Goal: Task Accomplishment & Management: Complete application form

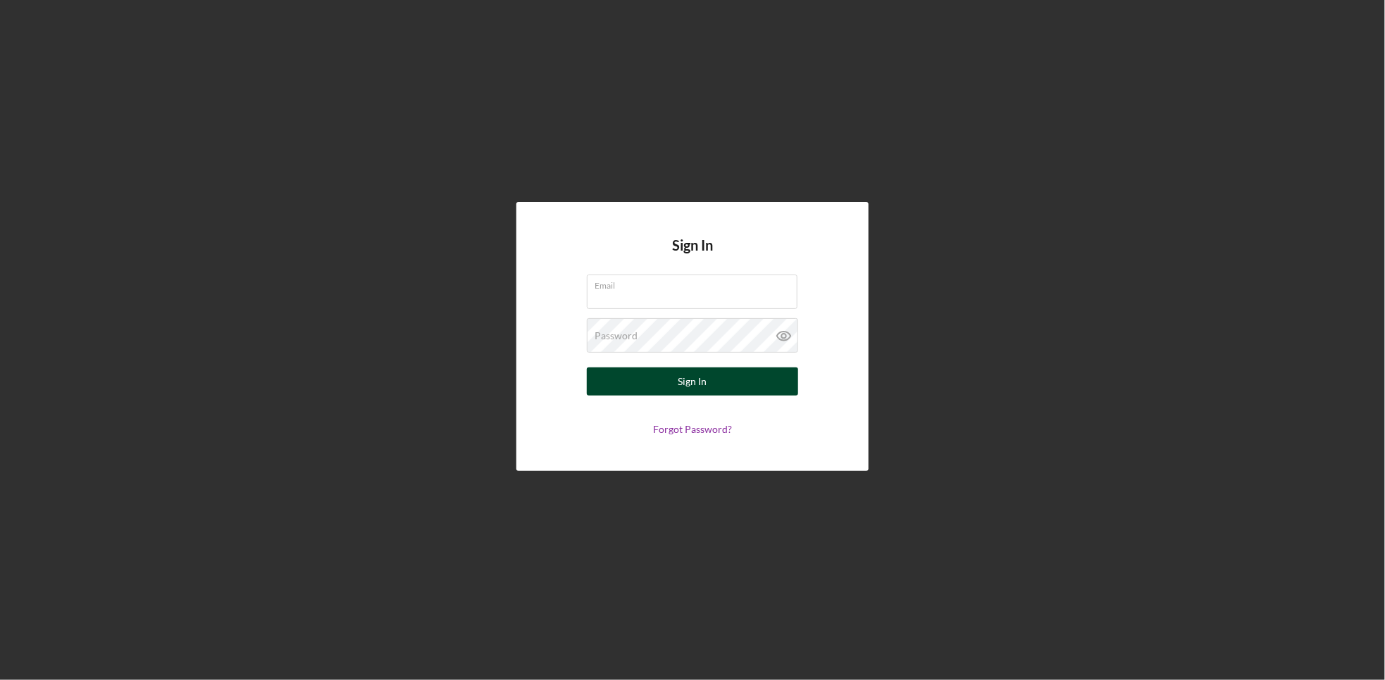
type input "[EMAIL_ADDRESS][DOMAIN_NAME]"
click at [663, 387] on button "Sign In" at bounding box center [692, 382] width 211 height 28
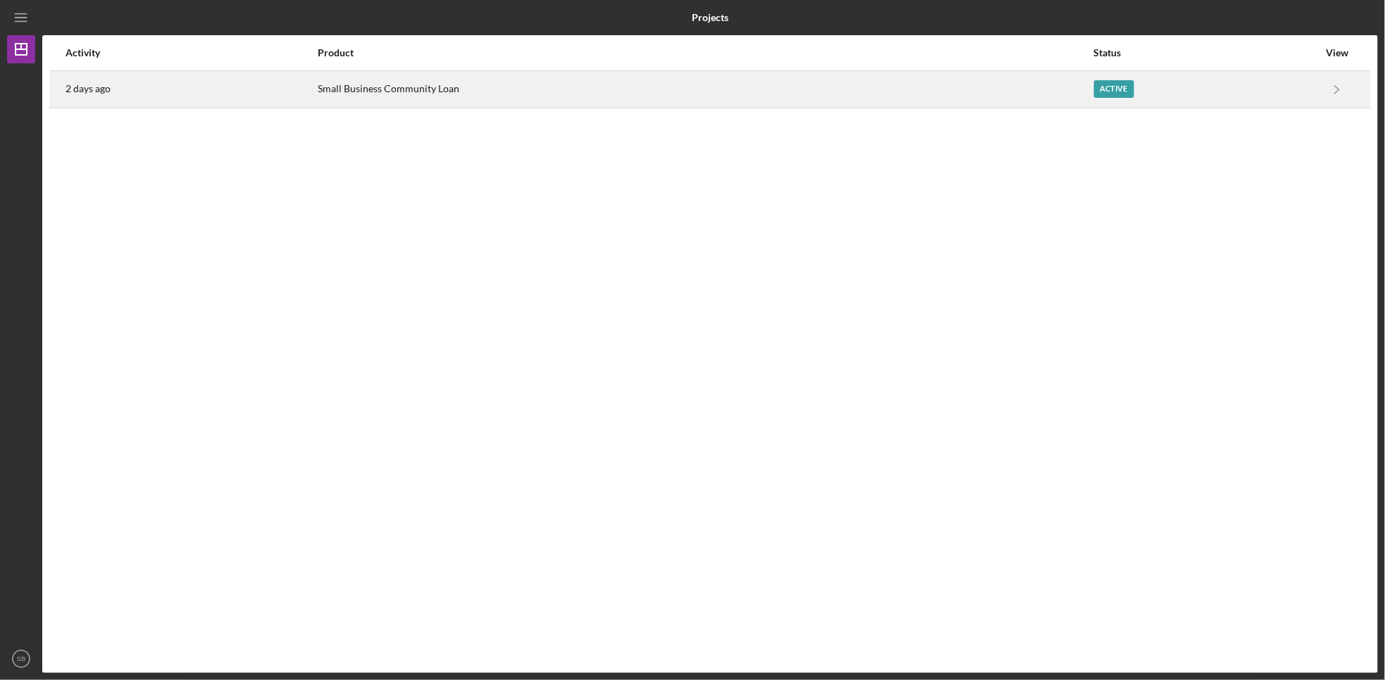
click at [1115, 95] on div "Active" at bounding box center [1114, 89] width 40 height 18
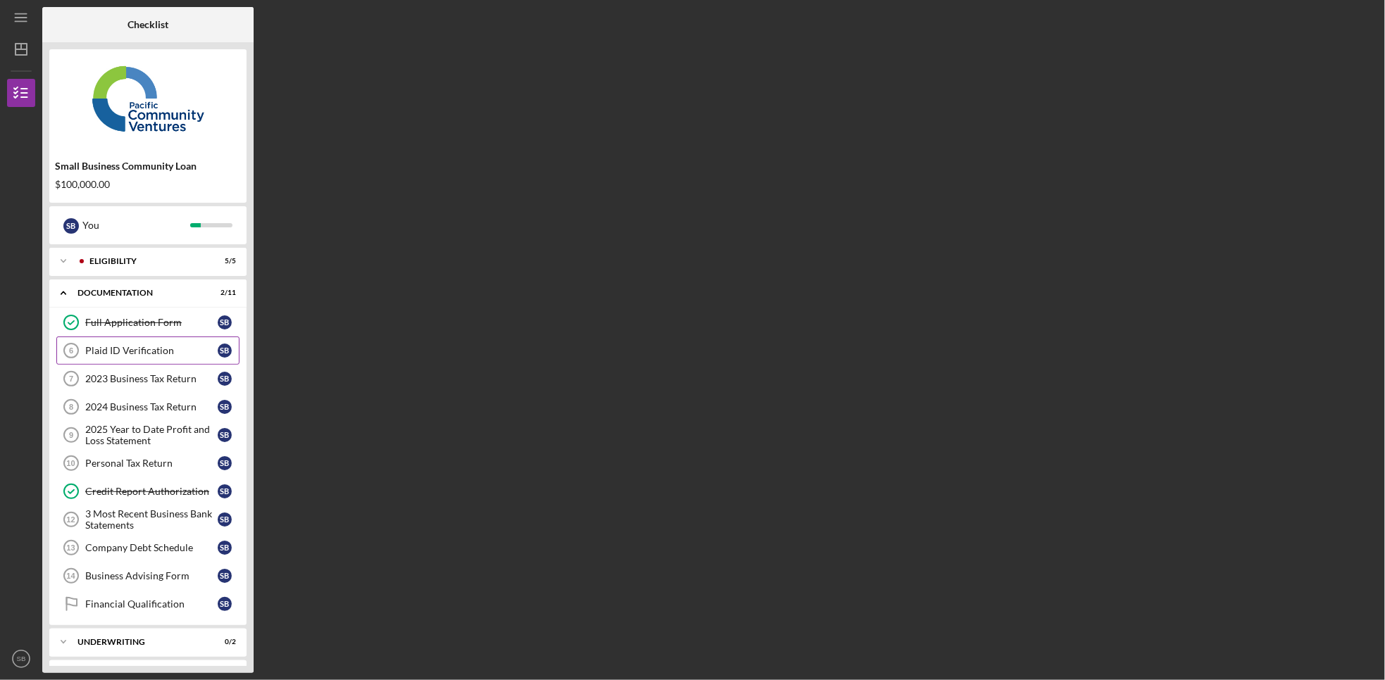
click at [138, 354] on div "Plaid ID Verification" at bounding box center [151, 350] width 132 height 11
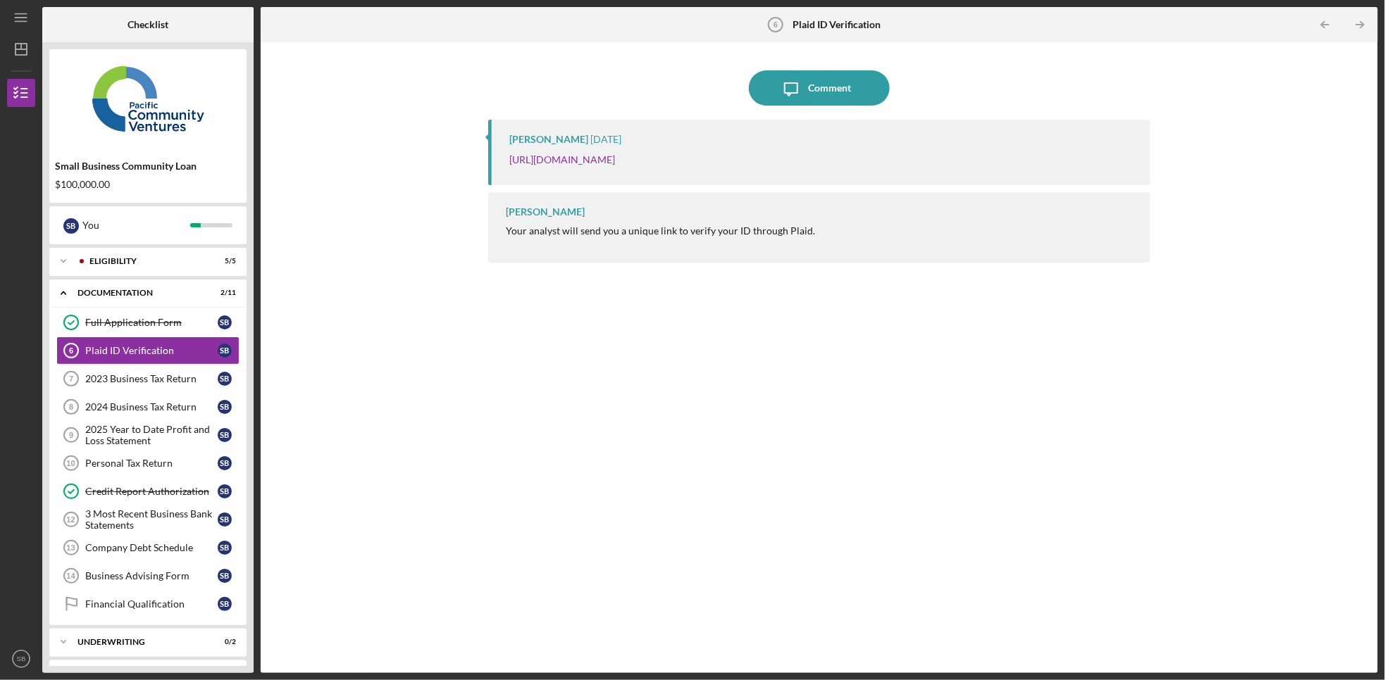
click at [615, 152] on p "[URL][DOMAIN_NAME]" at bounding box center [562, 159] width 106 height 15
click at [752, 169] on div "[PERSON_NAME] [DATE] [URL][DOMAIN_NAME]" at bounding box center [819, 152] width 662 height 65
click at [615, 158] on link "[URL][DOMAIN_NAME]" at bounding box center [562, 160] width 106 height 12
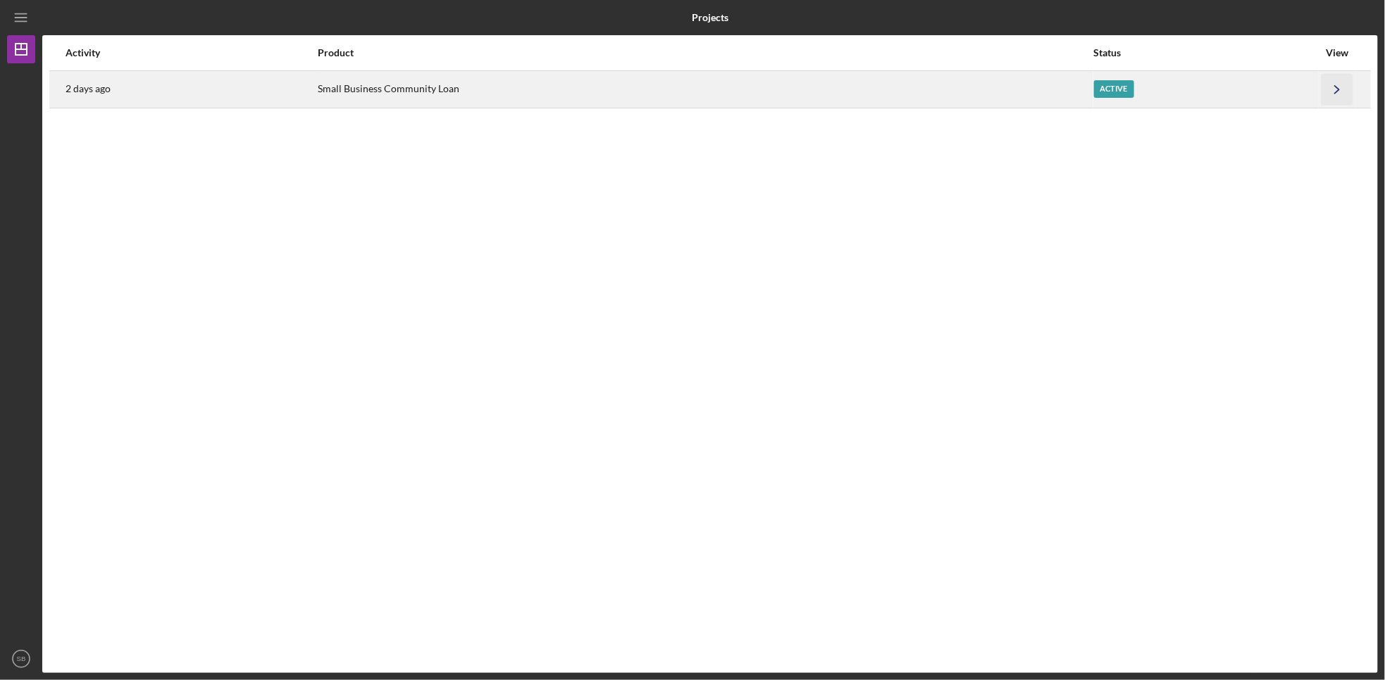
click at [1344, 87] on icon "Icon/Navigate" at bounding box center [1337, 89] width 32 height 32
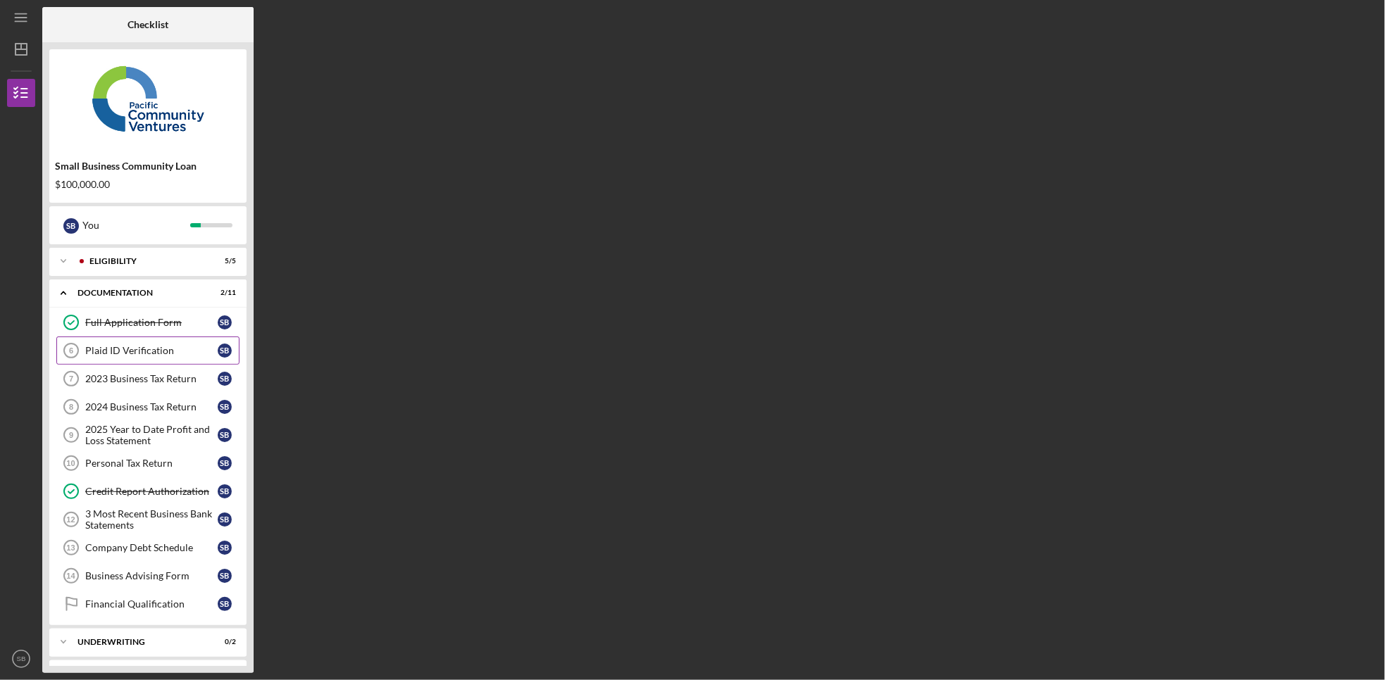
click at [146, 346] on div "Plaid ID Verification" at bounding box center [151, 350] width 132 height 11
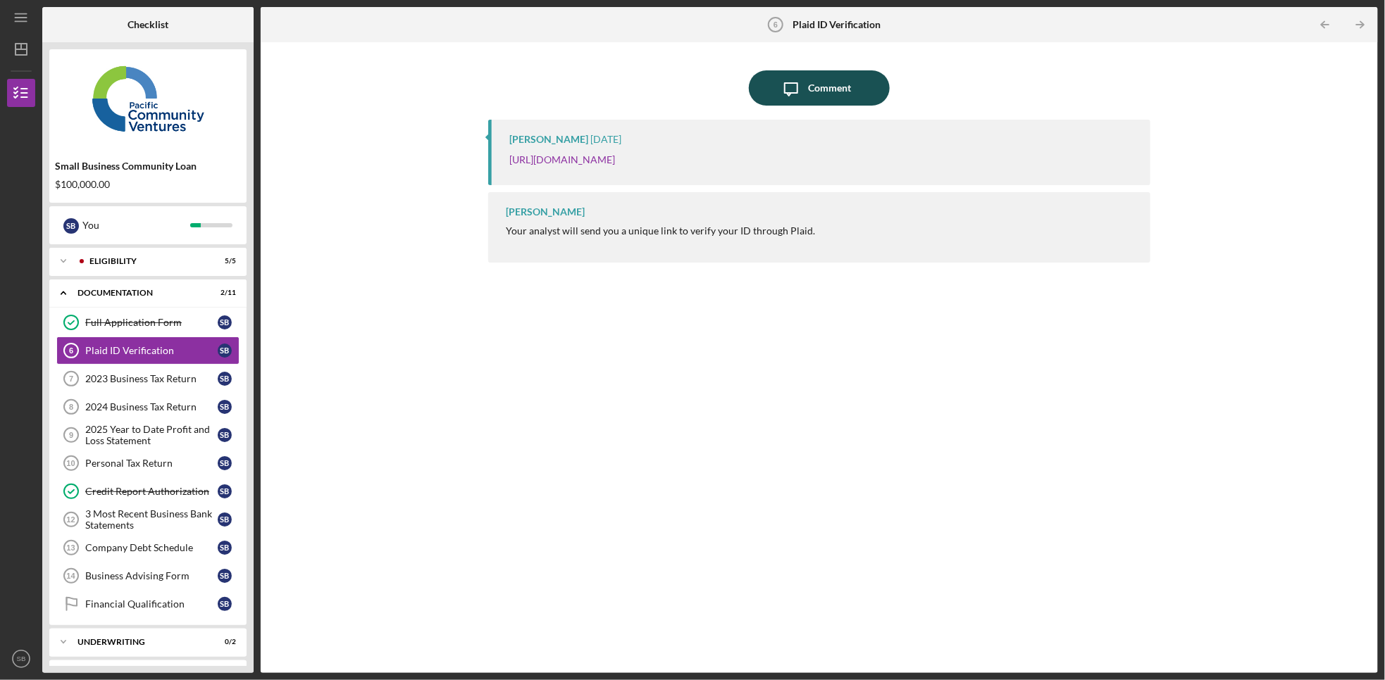
click at [833, 83] on div "Comment" at bounding box center [829, 87] width 43 height 35
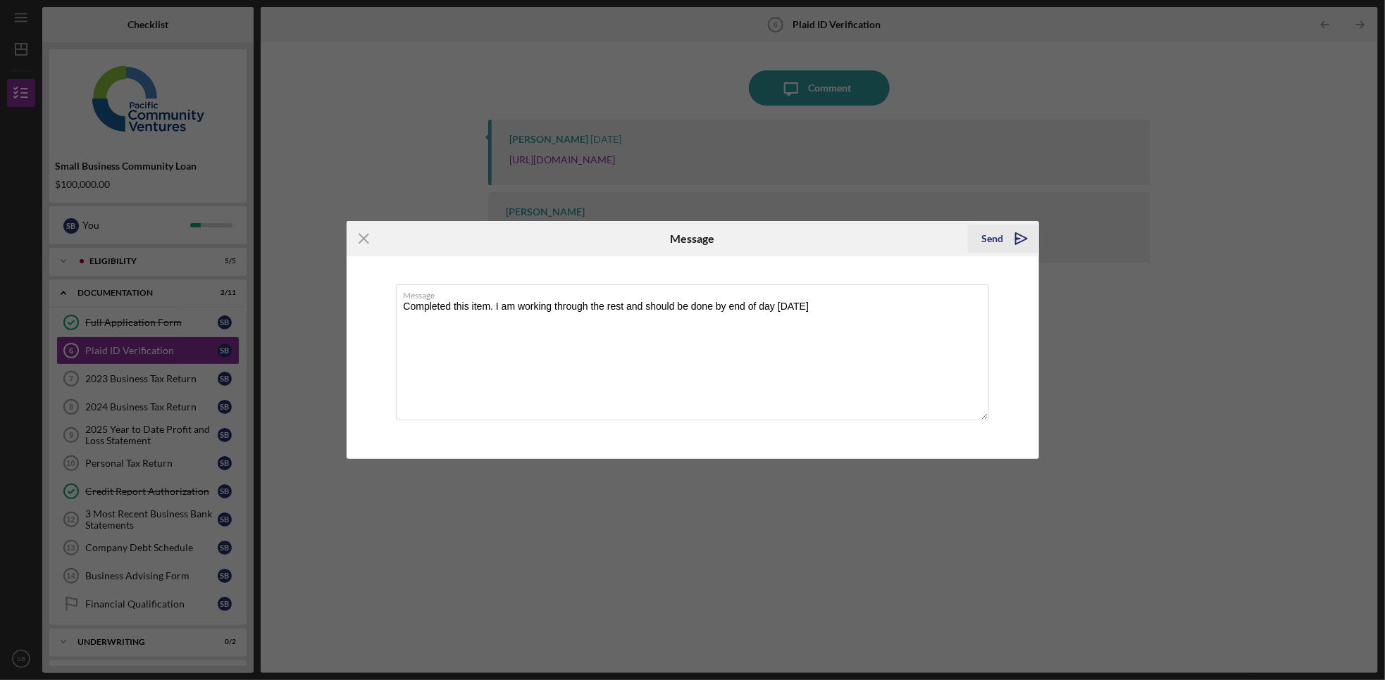
type textarea "Completed this item. I am working through the rest and should be done by end of…"
click at [1015, 233] on polygon "submit" at bounding box center [1020, 238] width 11 height 11
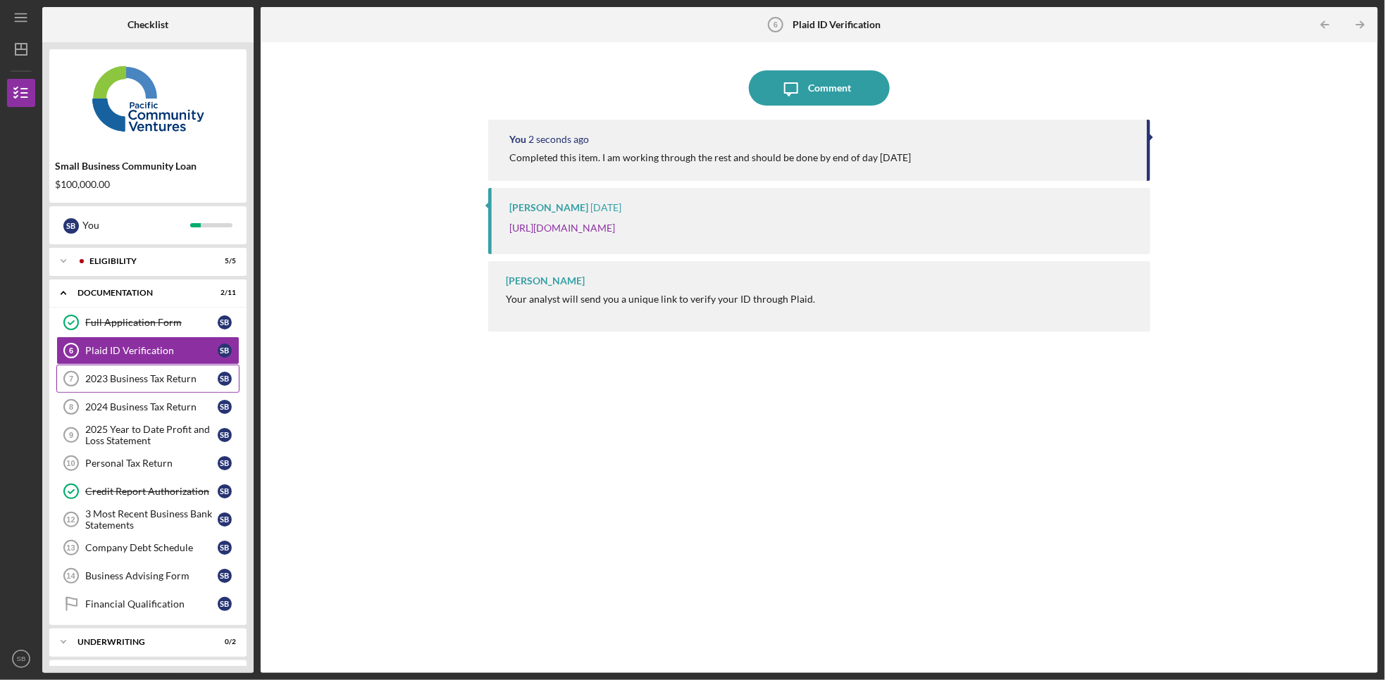
click at [154, 375] on div "2023 Business Tax Return" at bounding box center [151, 378] width 132 height 11
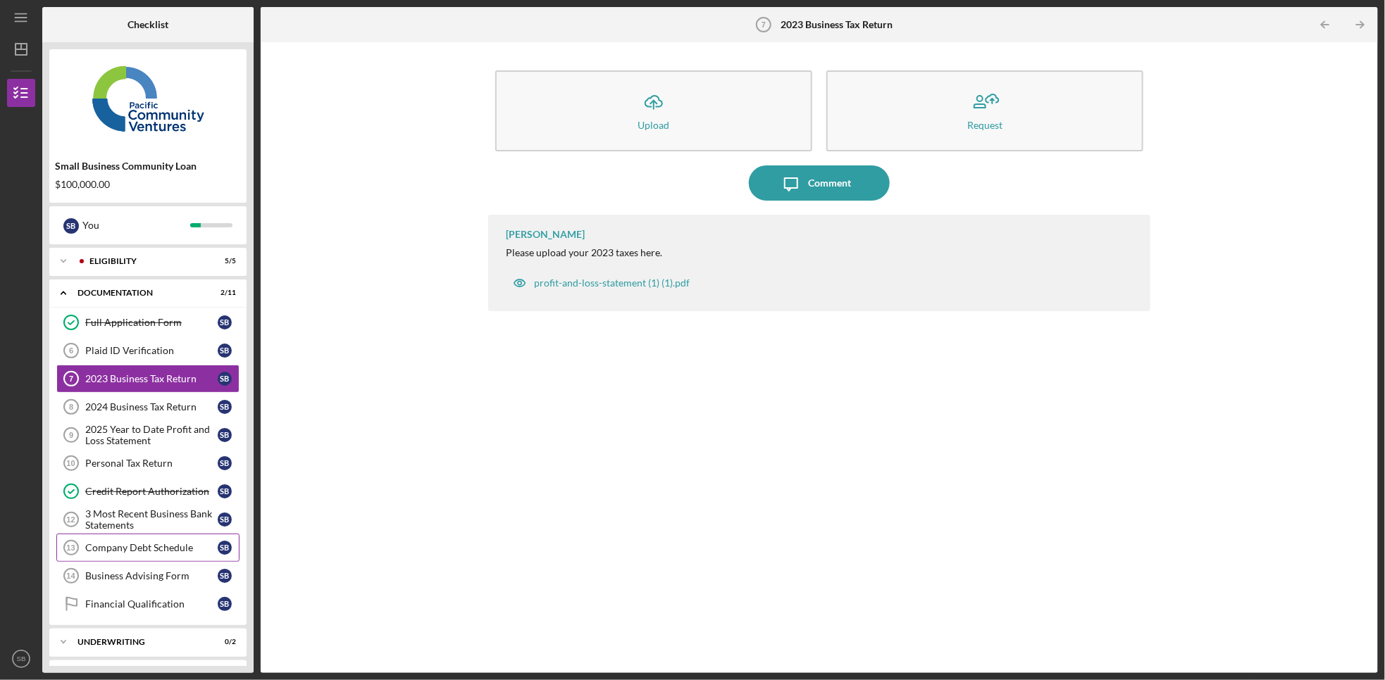
click at [146, 550] on div "Company Debt Schedule" at bounding box center [151, 547] width 132 height 11
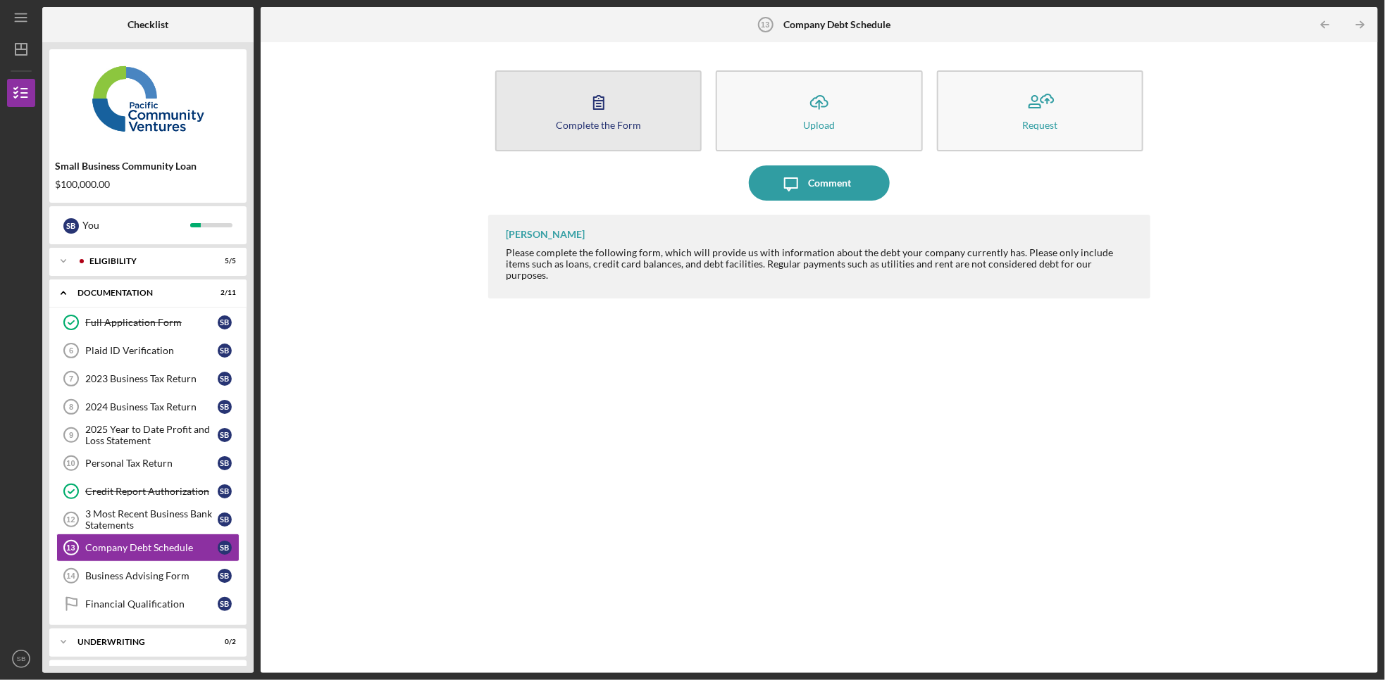
click at [630, 131] on button "Complete the Form Form" at bounding box center [598, 110] width 206 height 81
click at [600, 108] on icon "button" at bounding box center [598, 102] width 35 height 35
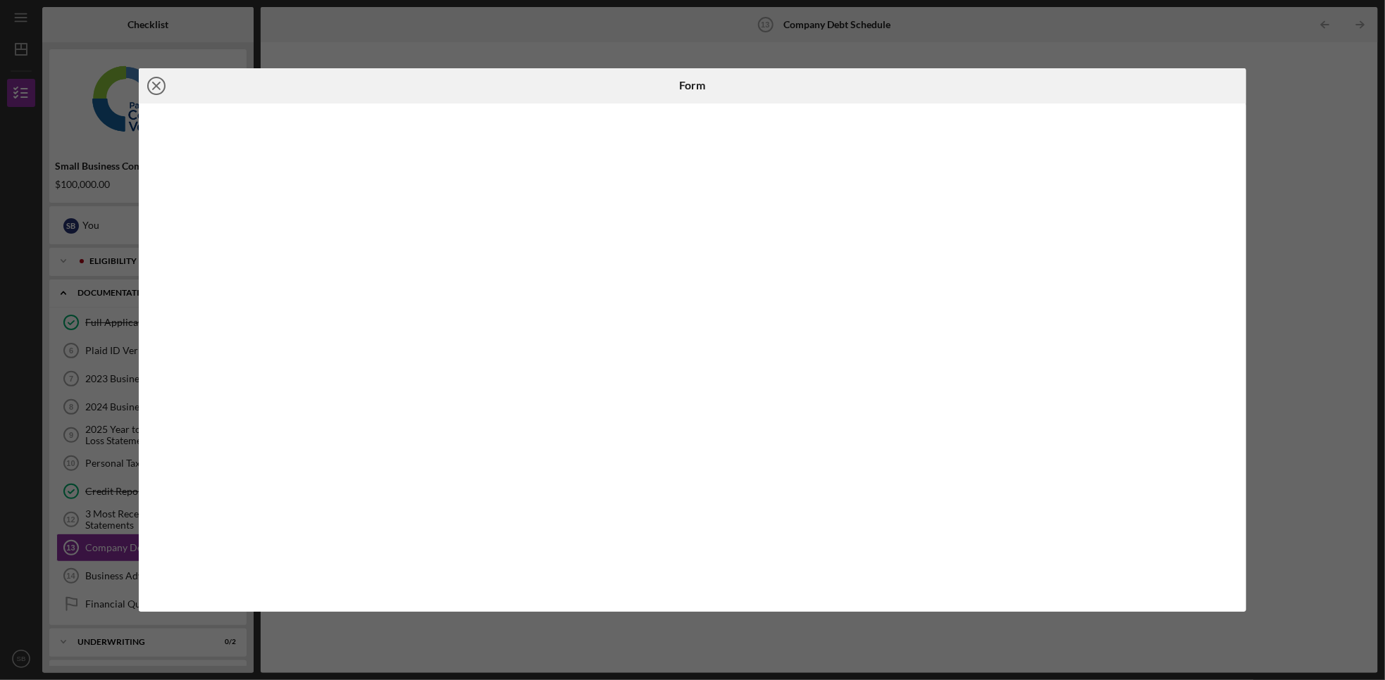
click at [161, 89] on icon "Icon/Close" at bounding box center [156, 85] width 35 height 35
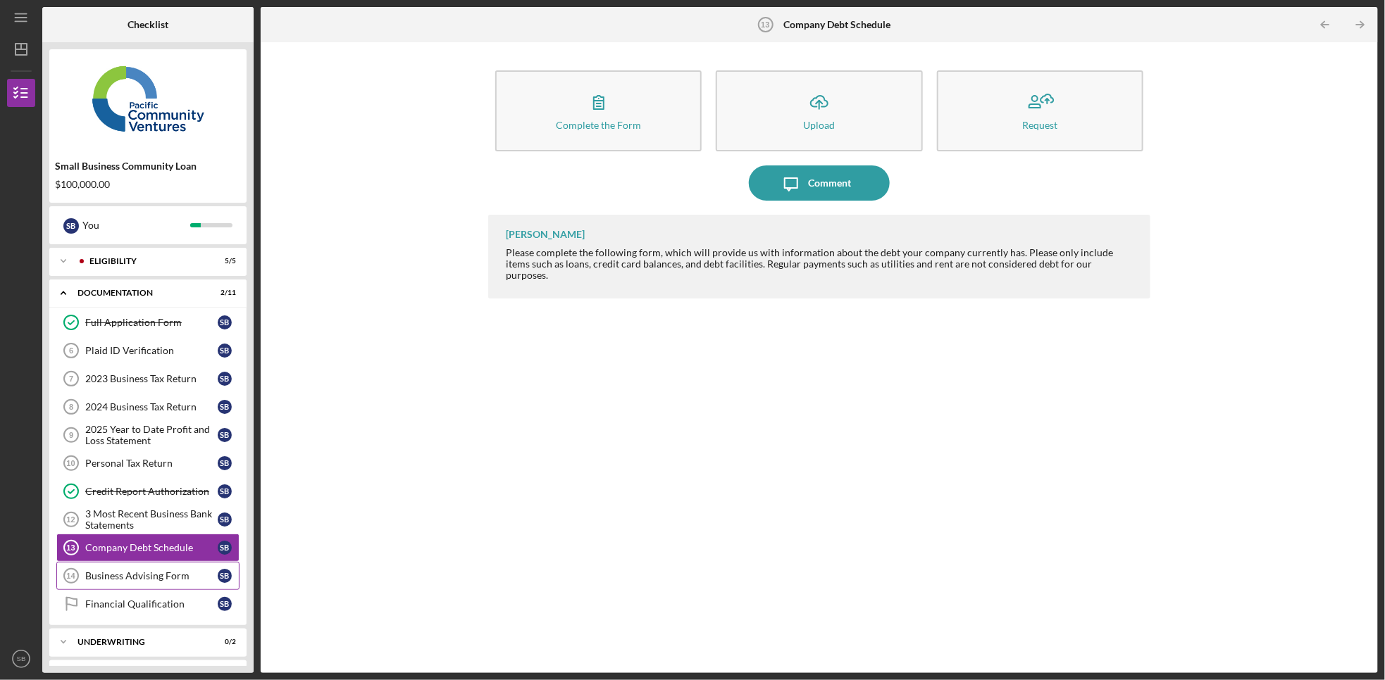
click at [161, 582] on div "Business Advising Form" at bounding box center [151, 575] width 132 height 11
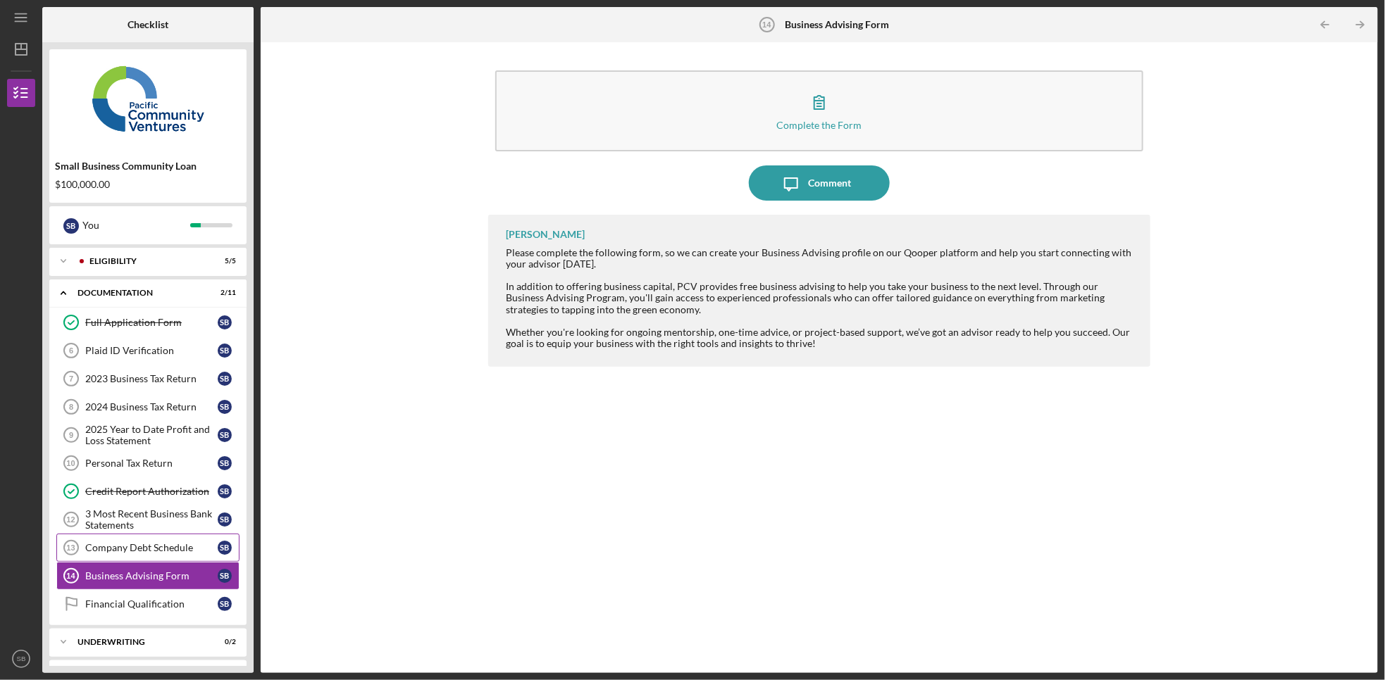
click at [168, 550] on div "Company Debt Schedule" at bounding box center [151, 547] width 132 height 11
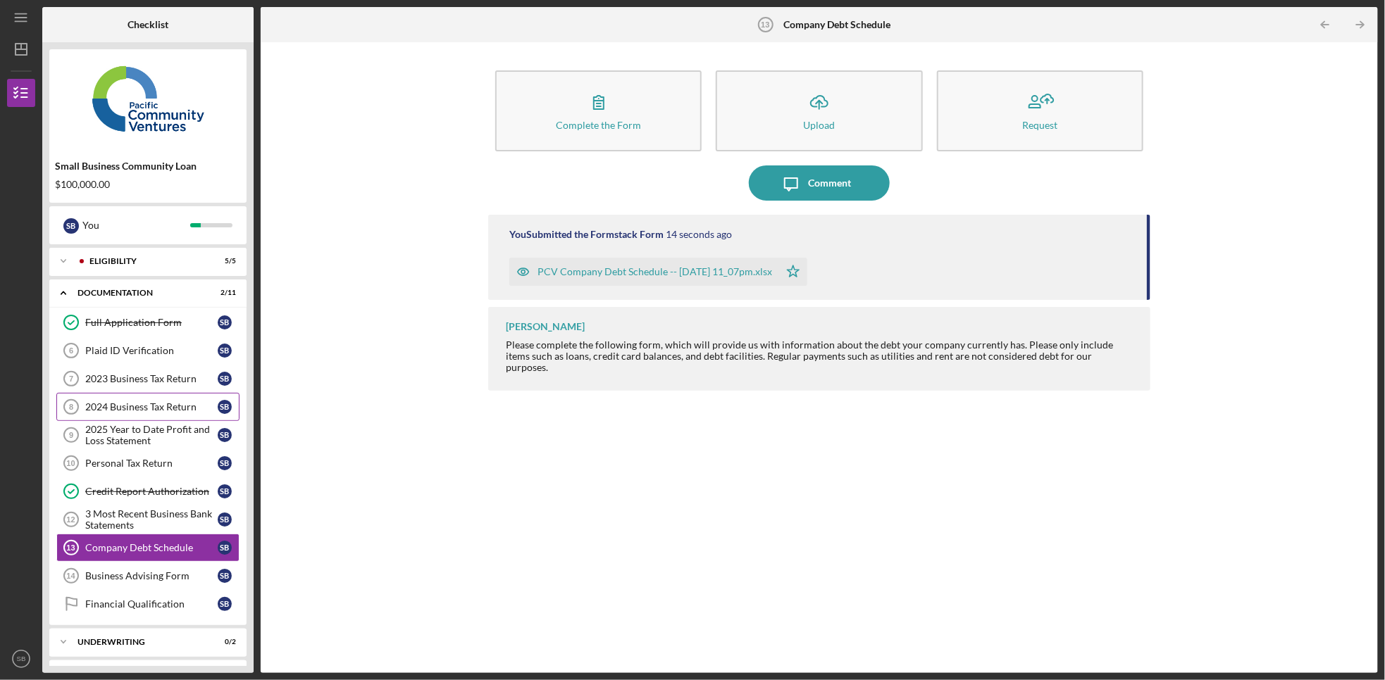
click at [123, 404] on div "2024 Business Tax Return" at bounding box center [151, 406] width 132 height 11
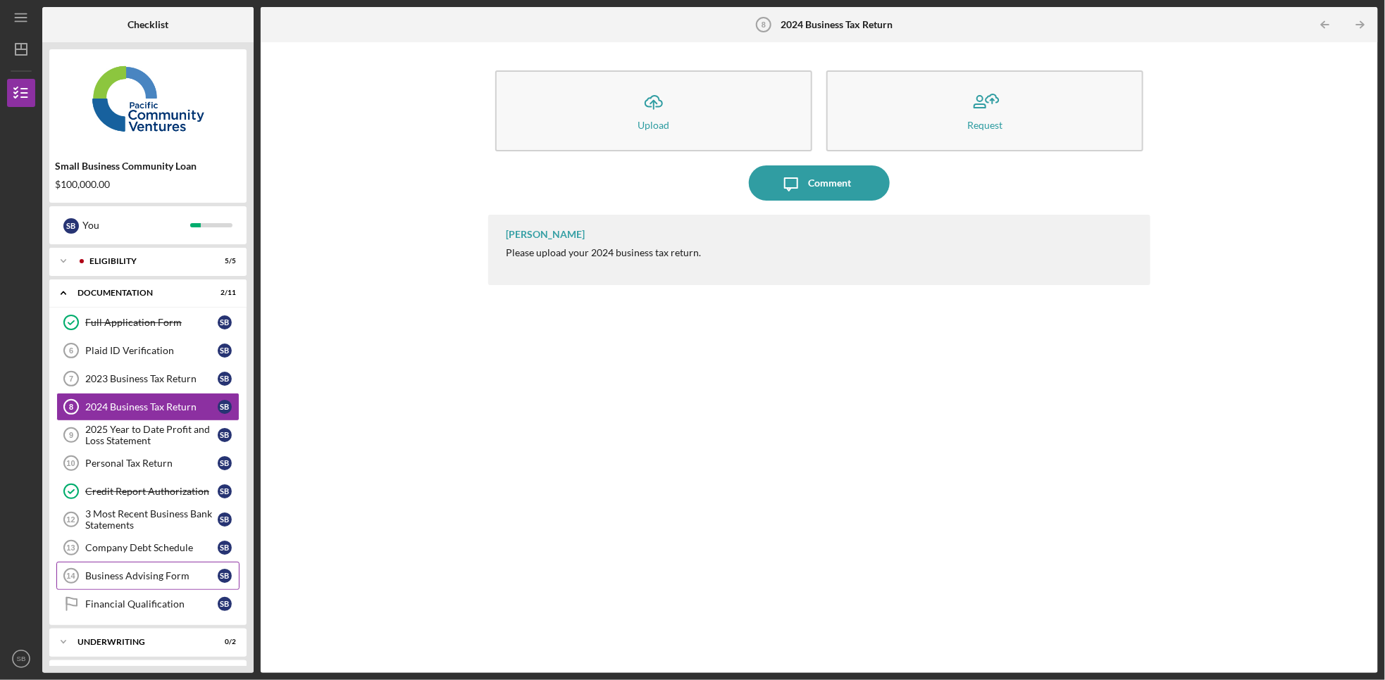
click at [174, 582] on div "Business Advising Form" at bounding box center [151, 575] width 132 height 11
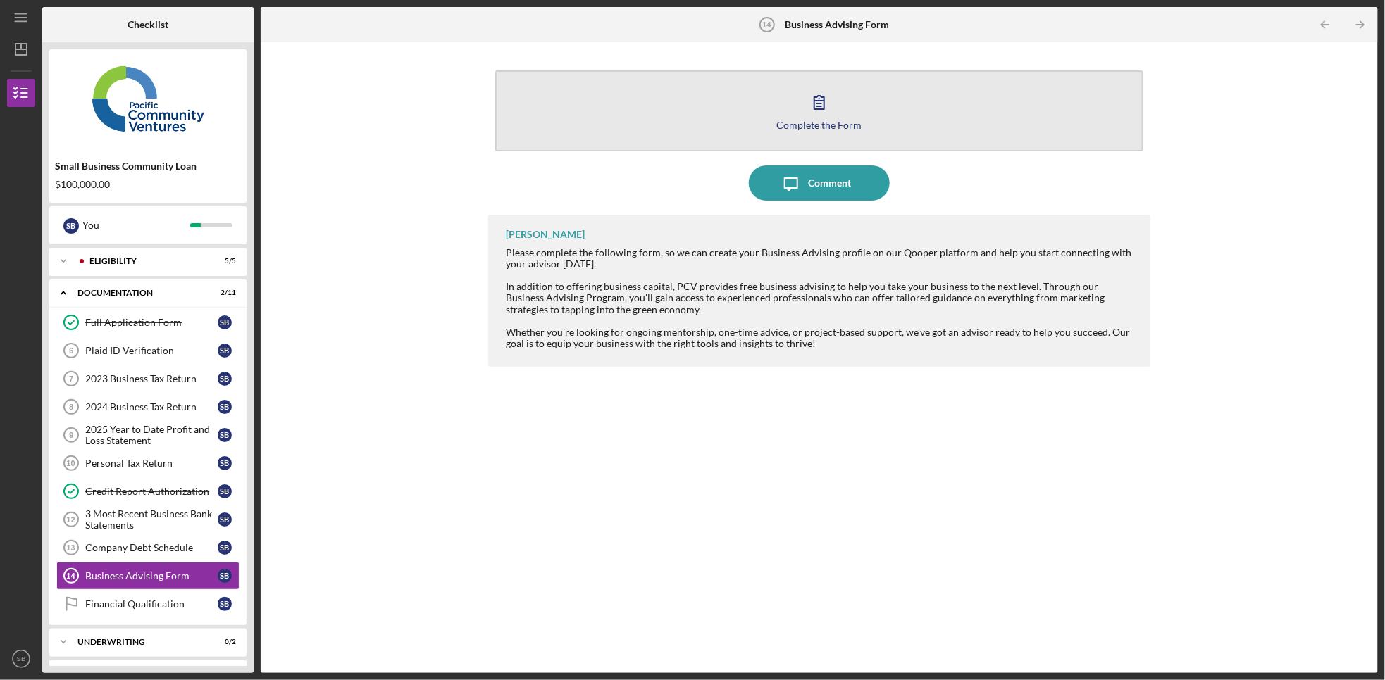
click at [832, 114] on icon "button" at bounding box center [818, 102] width 35 height 35
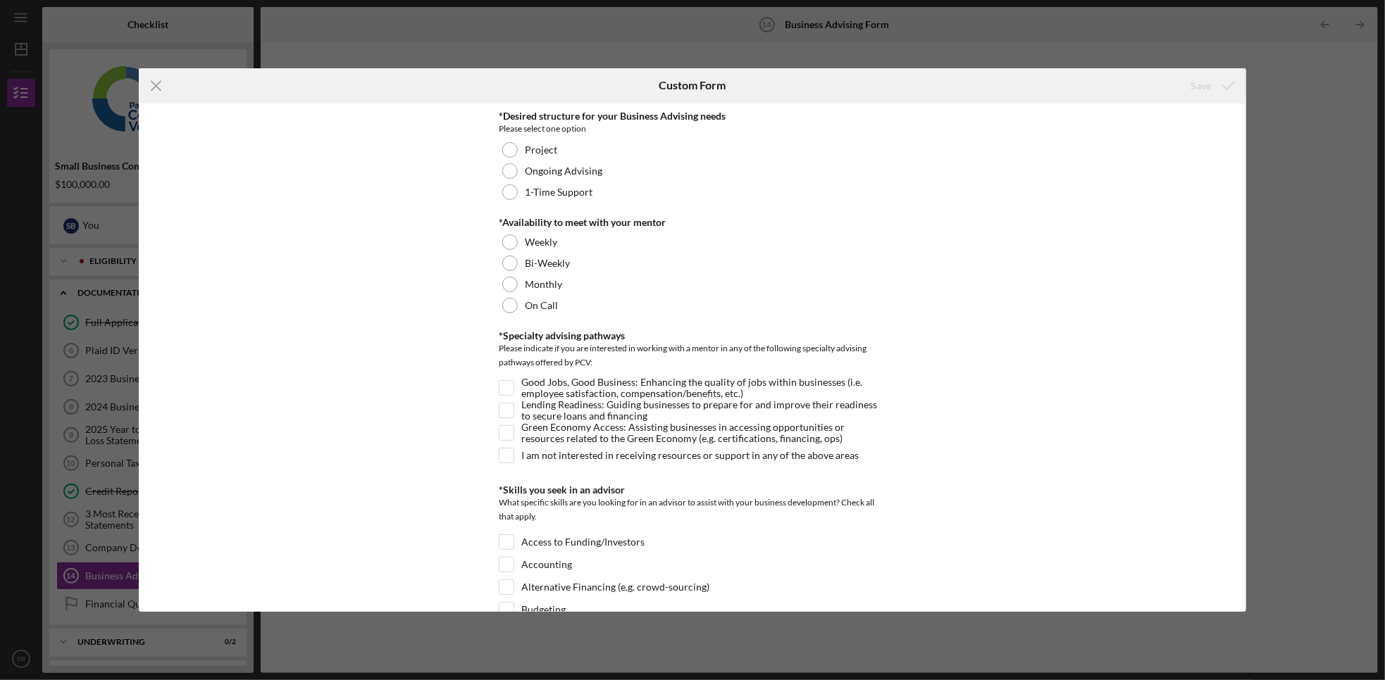
drag, startPoint x: 1241, startPoint y: 201, endPoint x: 1241, endPoint y: 182, distance: 19.0
click at [1241, 182] on div "*Desired structure for your Business Advising needs Please select one option Pr…" at bounding box center [693, 358] width 1108 height 509
click at [507, 146] on div at bounding box center [509, 149] width 15 height 15
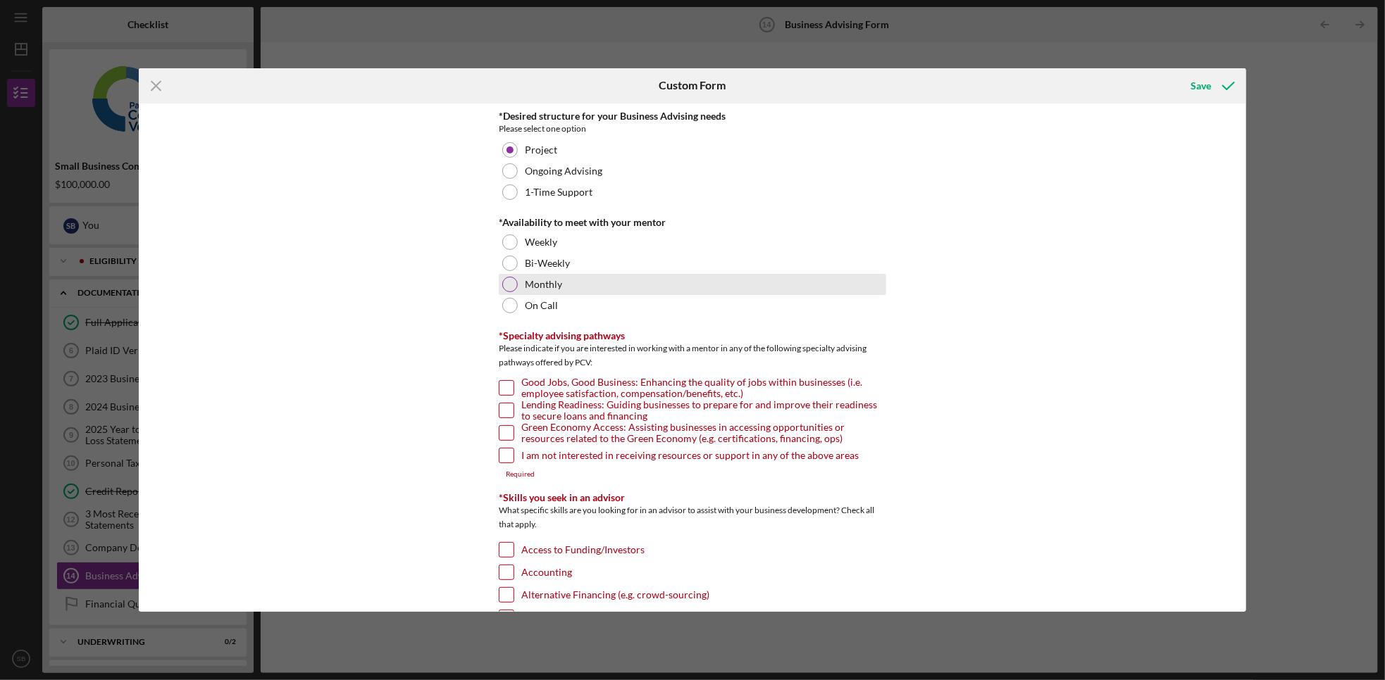
click at [507, 286] on div at bounding box center [509, 284] width 15 height 15
click at [510, 392] on input "Good Jobs, Good Business: Enhancing the quality of jobs within businesses (i.e.…" at bounding box center [506, 388] width 14 height 14
checkbox input "true"
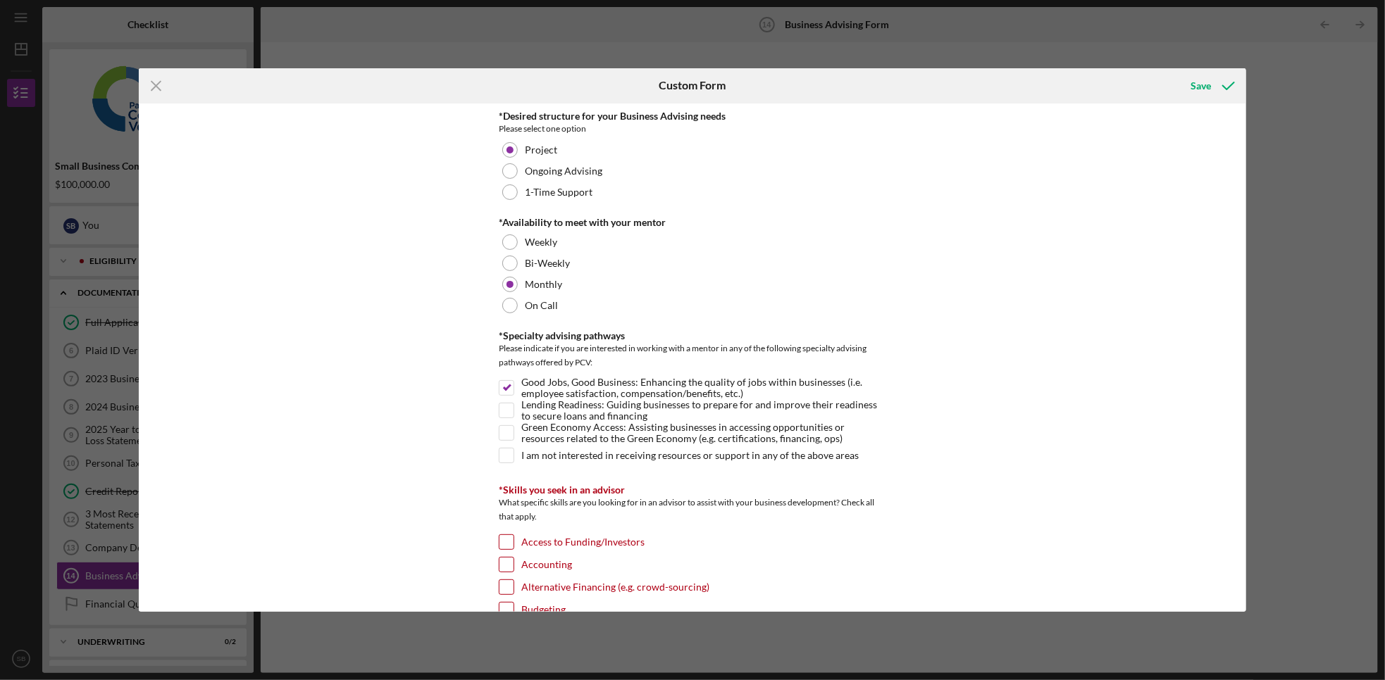
drag, startPoint x: 1241, startPoint y: 204, endPoint x: 1242, endPoint y: 220, distance: 17.0
click at [1242, 220] on div "*Desired structure for your Business Advising needs Please select one option Pr…" at bounding box center [693, 358] width 1108 height 509
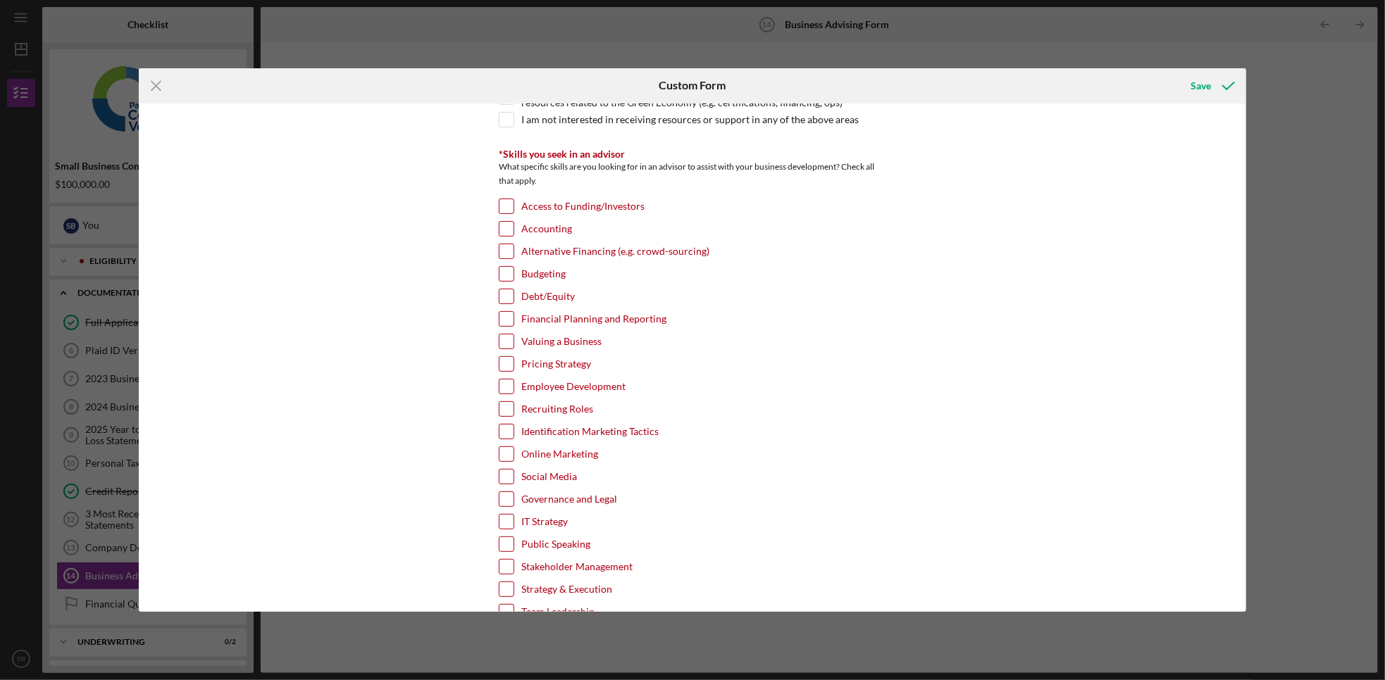
scroll to position [354, 0]
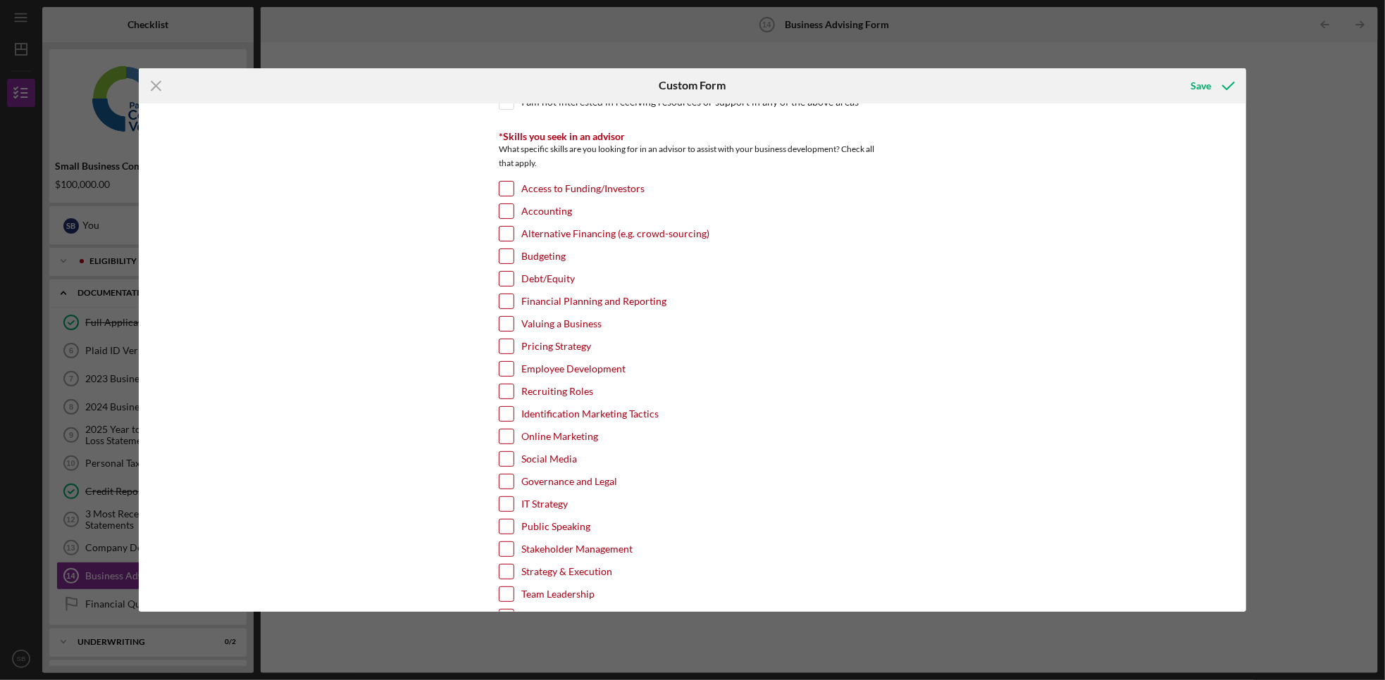
click at [505, 374] on input "Employee Development" at bounding box center [506, 369] width 14 height 14
checkbox input "true"
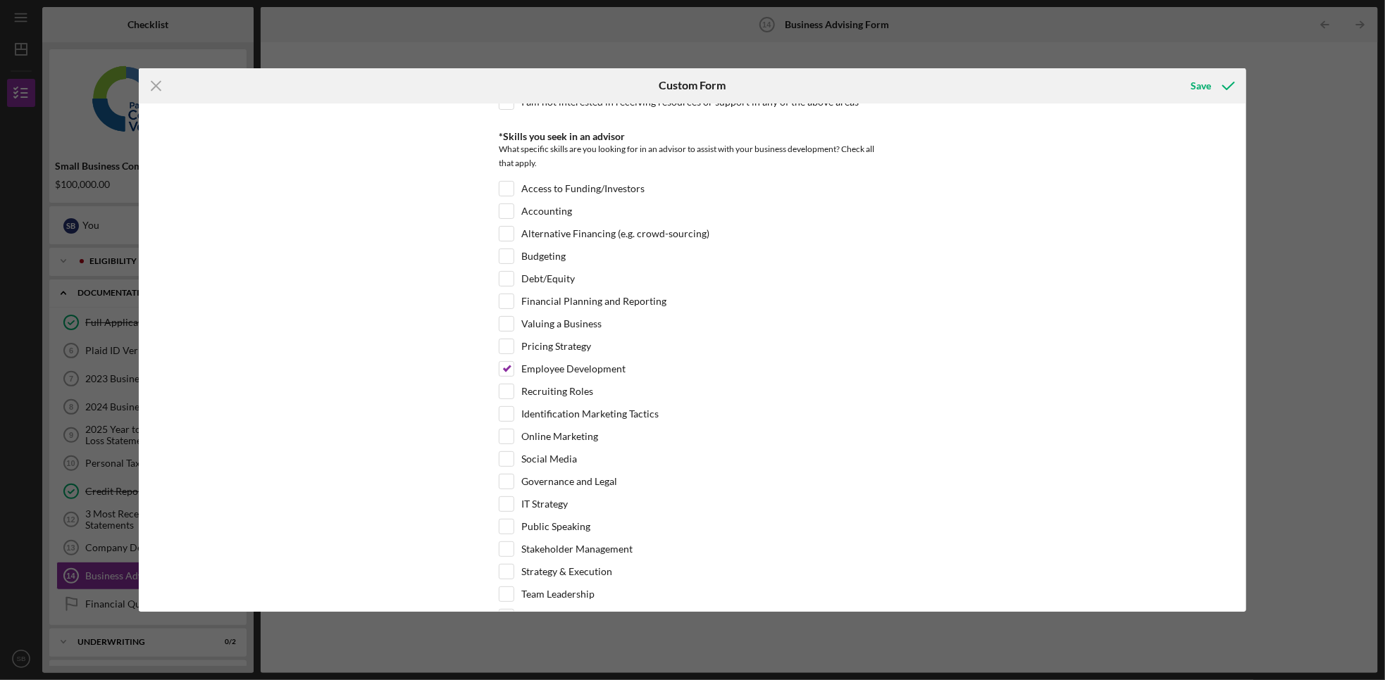
click at [494, 455] on div "*Desired structure for your Business Advising needs Please select one option Pr…" at bounding box center [693, 358] width 1108 height 509
click at [501, 444] on input "Online Marketing" at bounding box center [506, 437] width 14 height 14
checkbox input "true"
drag, startPoint x: 1247, startPoint y: 298, endPoint x: 1241, endPoint y: 382, distance: 84.7
click at [1241, 382] on div "Icon/Menu Close Custom Form Save *Desired structure for your Business Advising …" at bounding box center [692, 340] width 1385 height 680
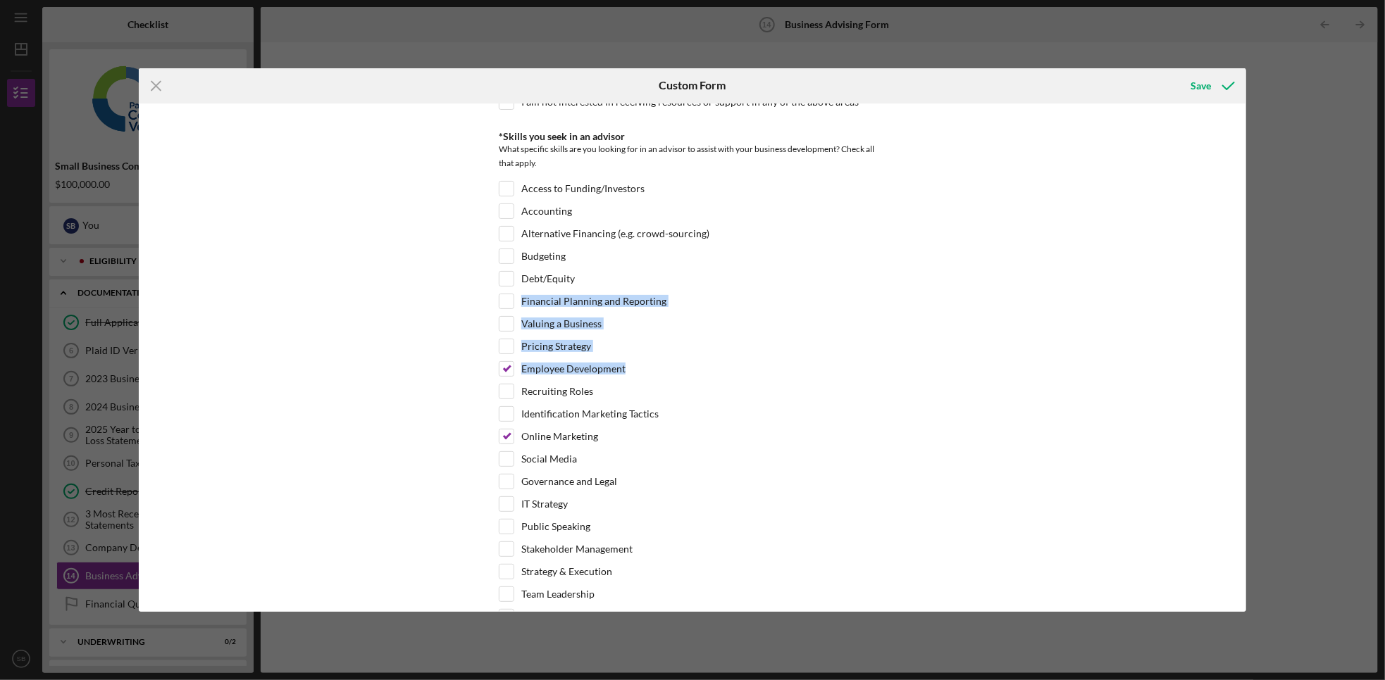
drag, startPoint x: 1241, startPoint y: 382, endPoint x: 1171, endPoint y: 455, distance: 100.6
click at [1171, 455] on div "*Desired structure for your Business Advising needs Please select one option Pr…" at bounding box center [693, 358] width 1108 height 509
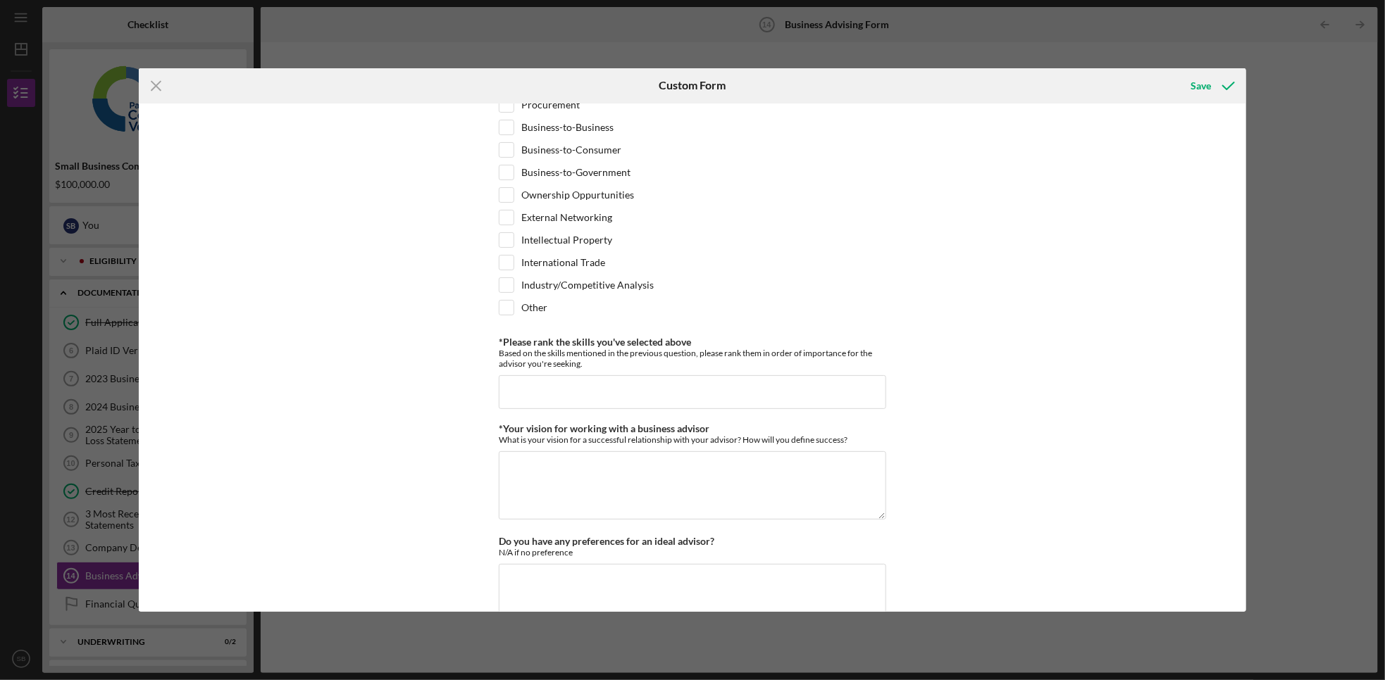
scroll to position [1004, 0]
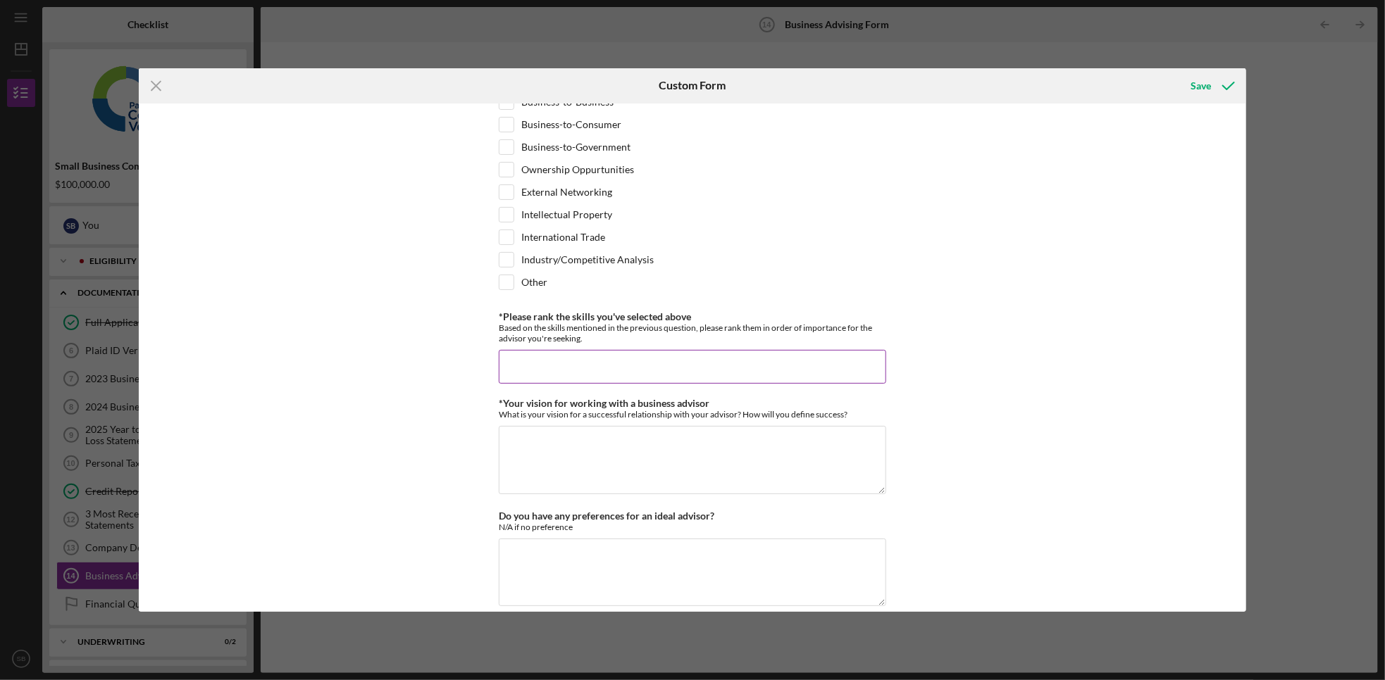
click at [551, 384] on input "*Please rank the skills you've selected above" at bounding box center [692, 367] width 387 height 34
type input "Online Marketing, employee development"
click at [585, 494] on textarea "*Your vision for working with a business advisor" at bounding box center [692, 460] width 387 height 68
type textarea "S"
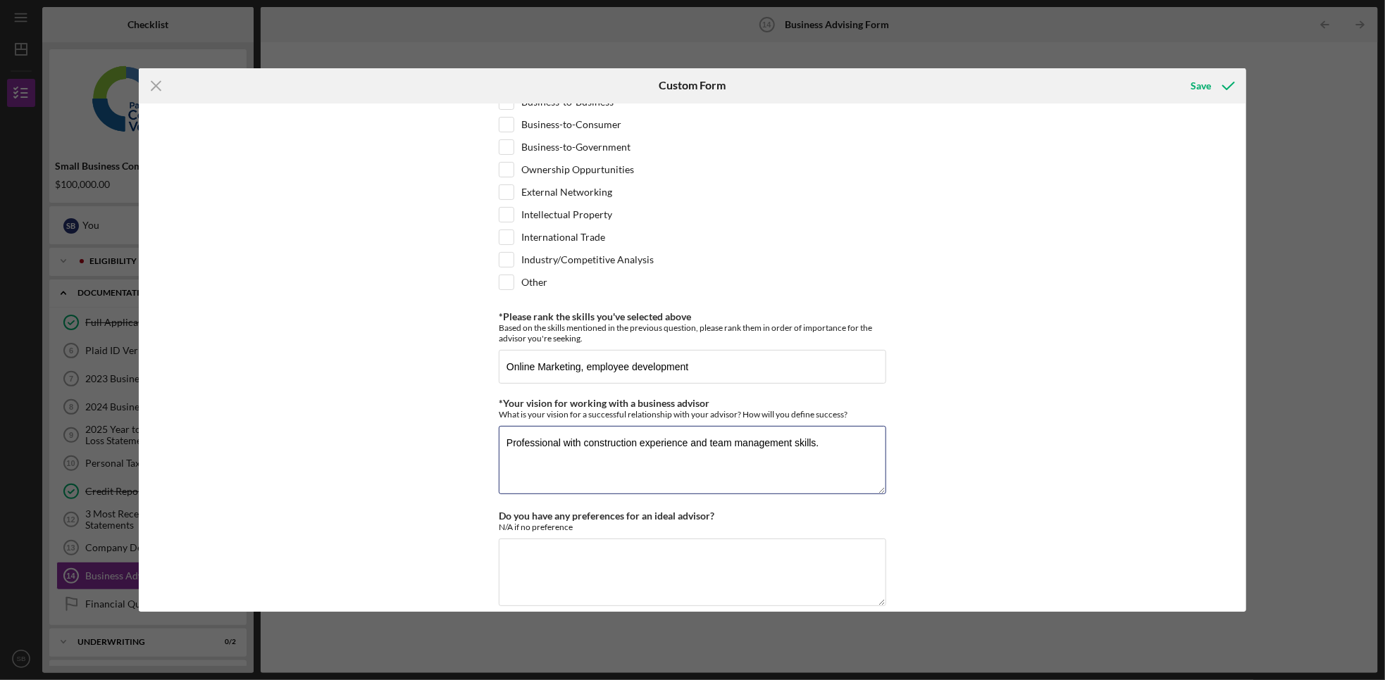
type textarea "Professional with construction experience and team management skills."
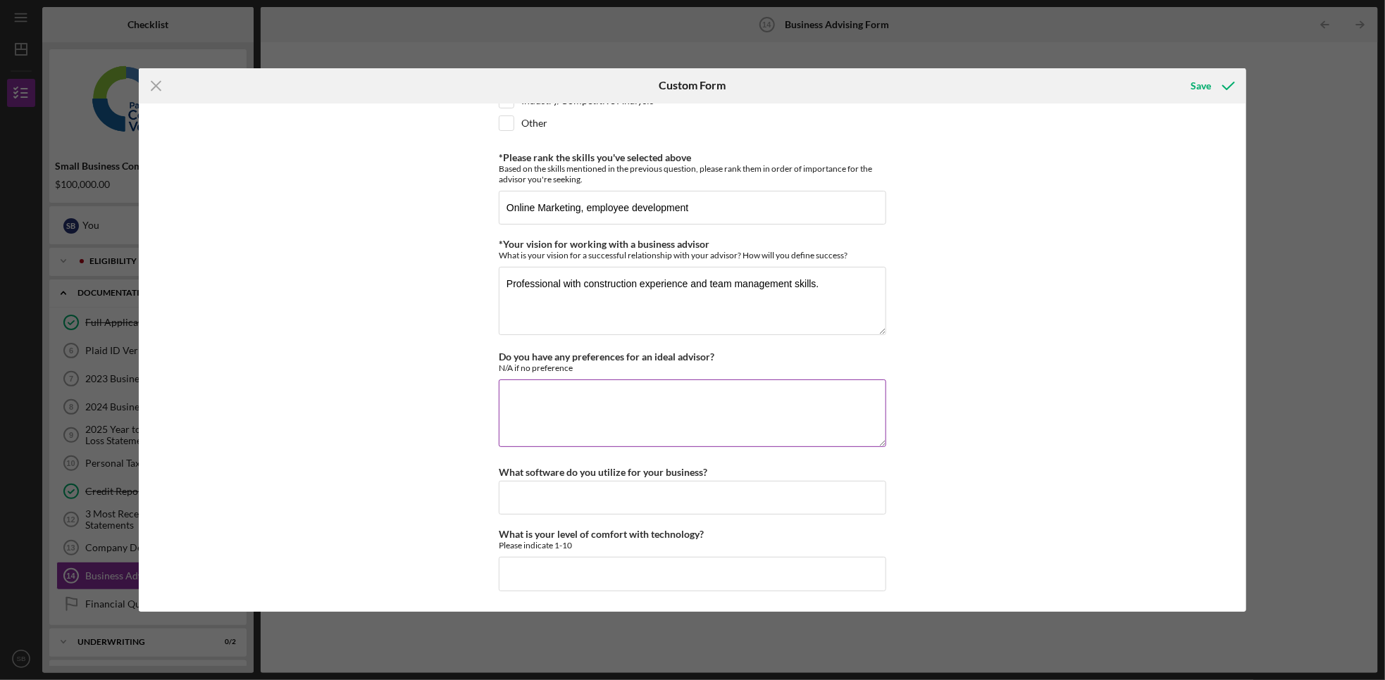
click at [647, 429] on textarea "Do you have any preferences for an ideal advisor?" at bounding box center [692, 414] width 387 height 68
type textarea "NA"
click at [586, 492] on input "What software do you utilize for your business?" at bounding box center [692, 498] width 387 height 34
type input "Y"
click at [624, 570] on input "What is your level of comfort with technology?" at bounding box center [692, 574] width 387 height 34
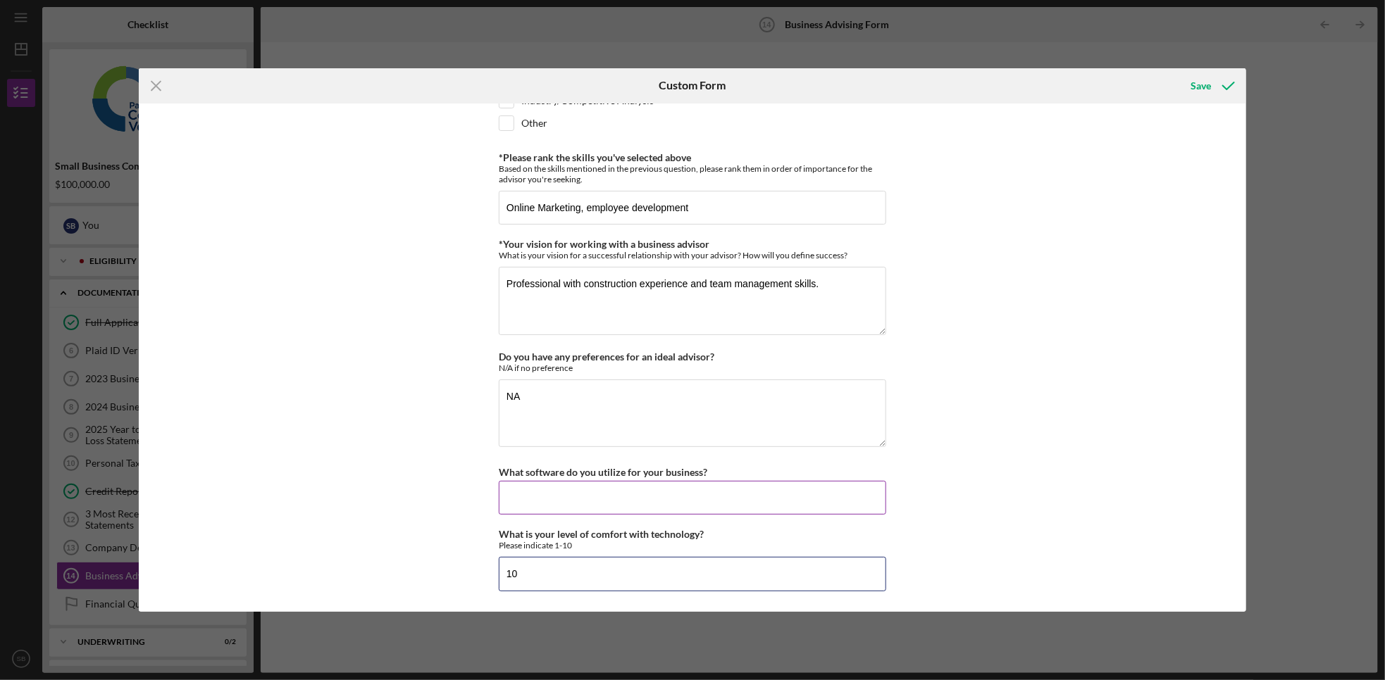
type input "10"
click at [594, 503] on input "What software do you utilize for your business?" at bounding box center [692, 498] width 387 height 34
type input "Joist, quickbooks"
click at [1221, 81] on icon "submit" at bounding box center [1228, 85] width 35 height 35
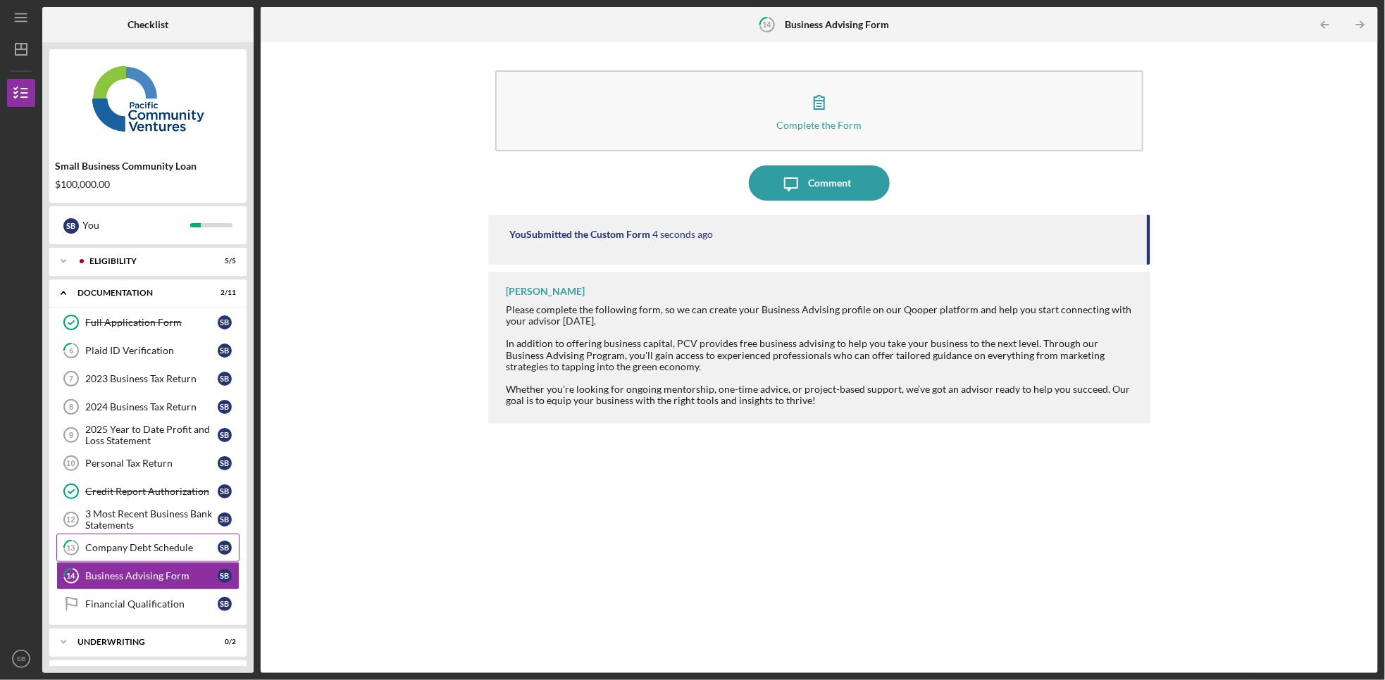
click at [174, 554] on div "Company Debt Schedule" at bounding box center [151, 547] width 132 height 11
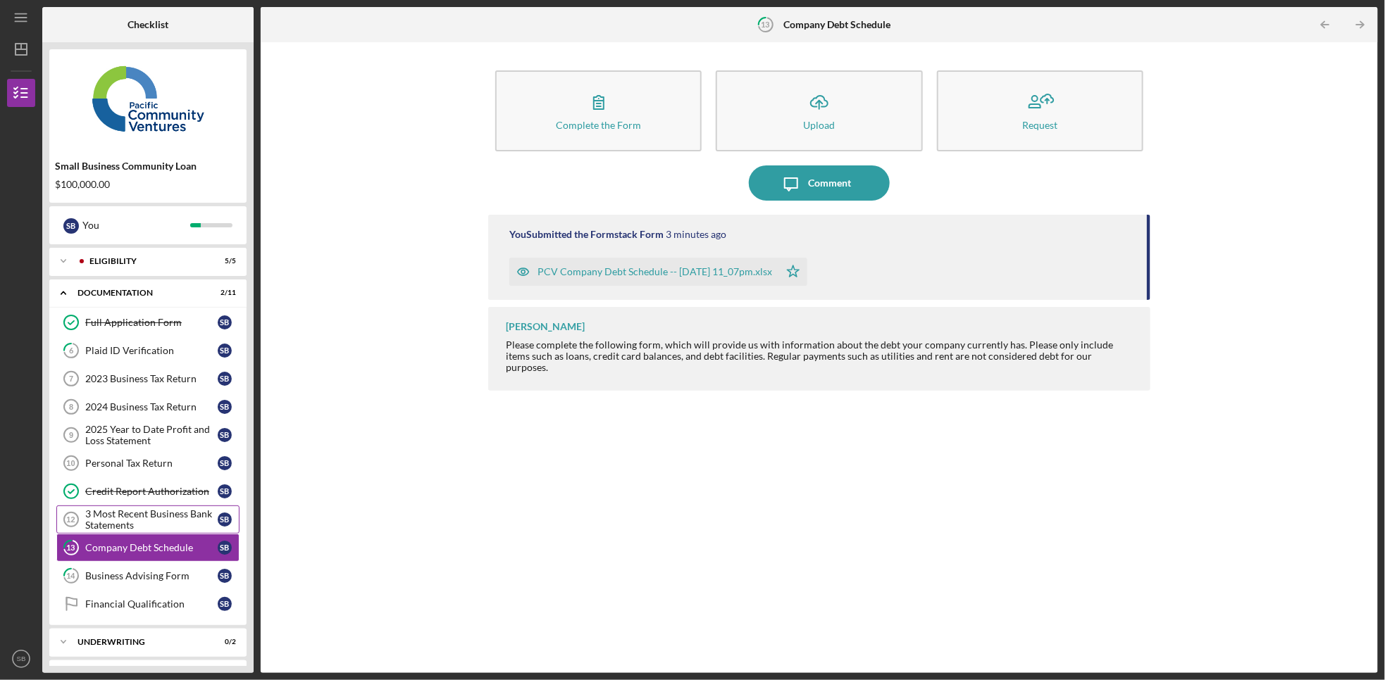
click at [152, 515] on div "3 Most Recent Business Bank Statements" at bounding box center [151, 519] width 132 height 23
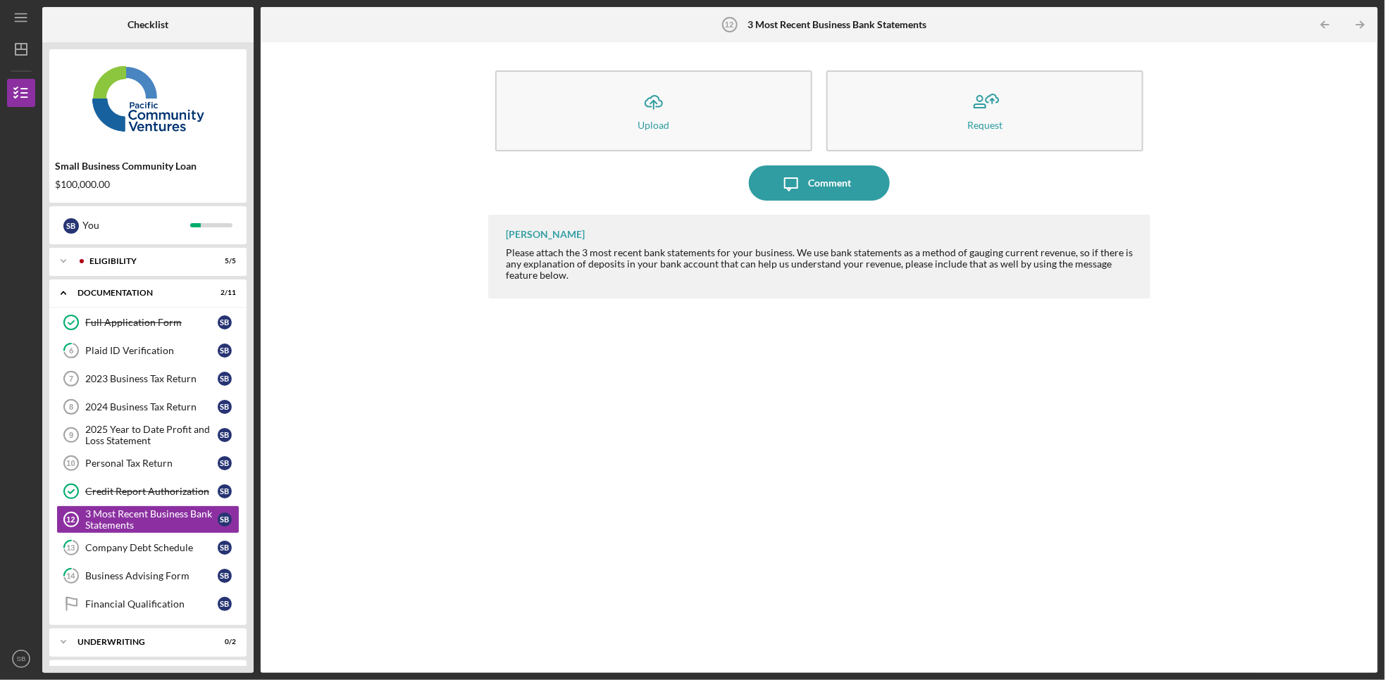
click at [983, 416] on div "Alberto Enriquez Please attach the 3 most recent bank statements for your busin…" at bounding box center [819, 433] width 662 height 437
